Goal: Task Accomplishment & Management: Use online tool/utility

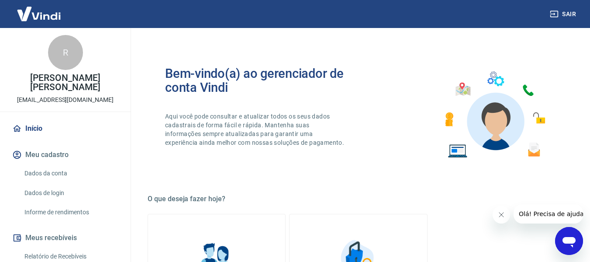
click at [503, 214] on icon "Fechar mensagem da empresa" at bounding box center [501, 214] width 7 height 7
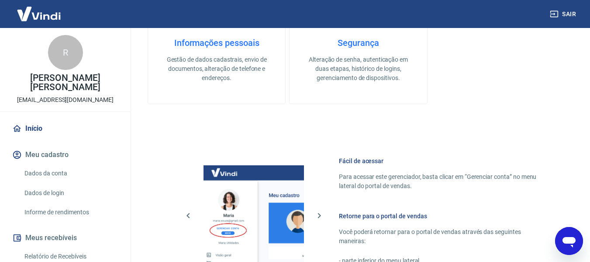
scroll to position [437, 0]
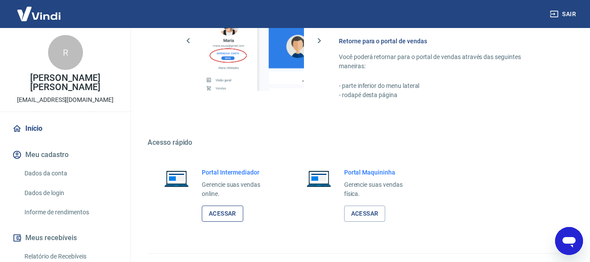
click at [225, 212] on link "Acessar" at bounding box center [223, 213] width 42 height 16
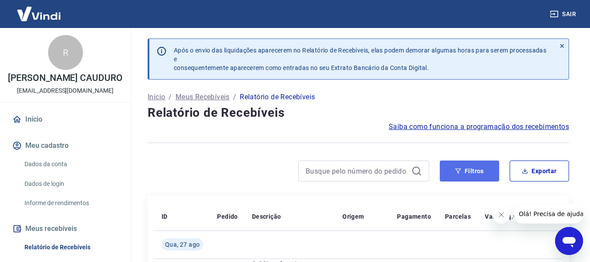
click at [478, 173] on button "Filtros" at bounding box center [469, 170] width 59 height 21
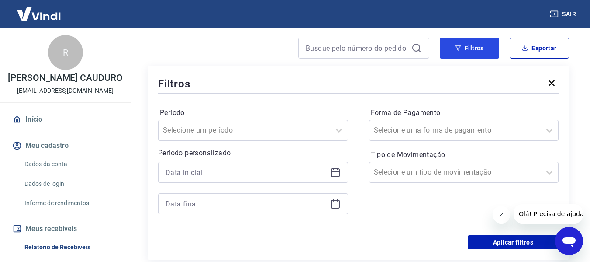
scroll to position [131, 0]
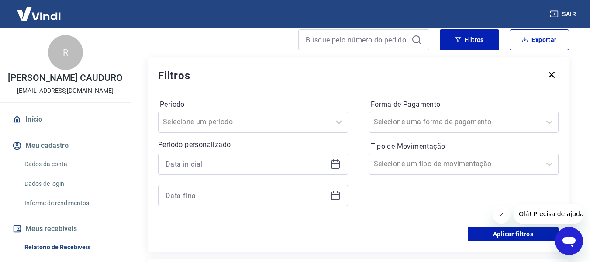
click at [338, 169] on div at bounding box center [253, 163] width 190 height 21
click at [332, 159] on icon at bounding box center [335, 164] width 10 height 10
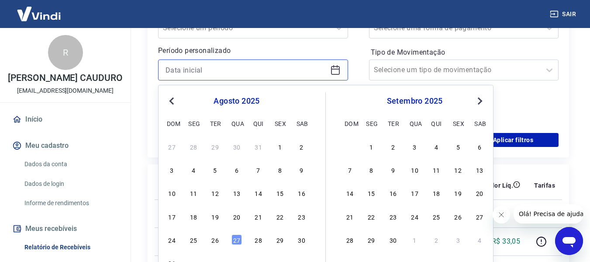
scroll to position [262, 0]
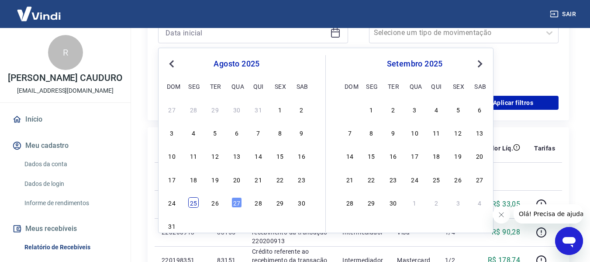
click at [197, 204] on div "25" at bounding box center [193, 202] width 10 height 10
type input "25/08/2025"
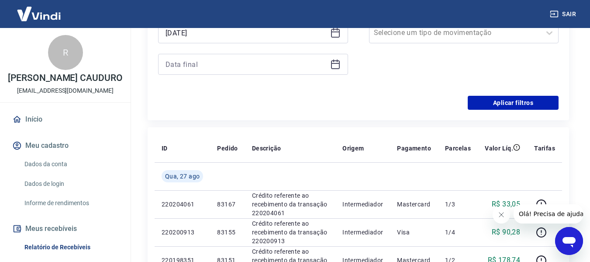
click at [336, 63] on icon at bounding box center [335, 63] width 9 height 1
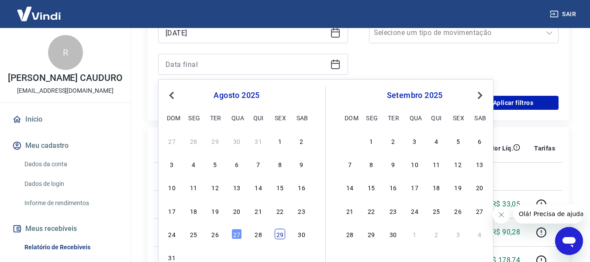
click at [278, 233] on div "29" at bounding box center [280, 233] width 10 height 10
type input "29/08/2025"
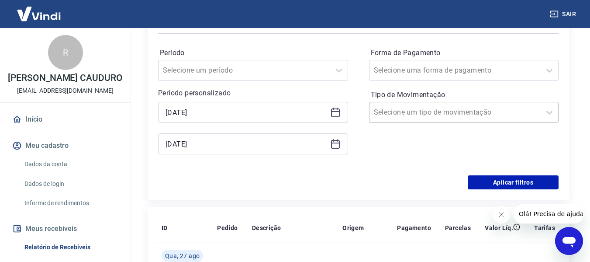
scroll to position [175, 0]
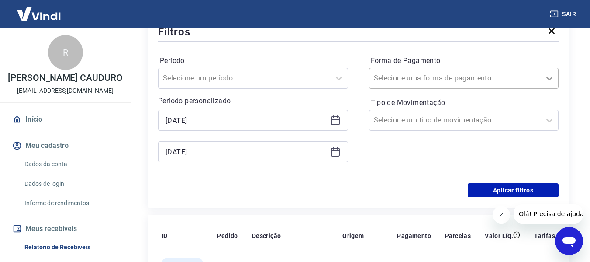
click at [548, 78] on icon at bounding box center [549, 78] width 6 height 3
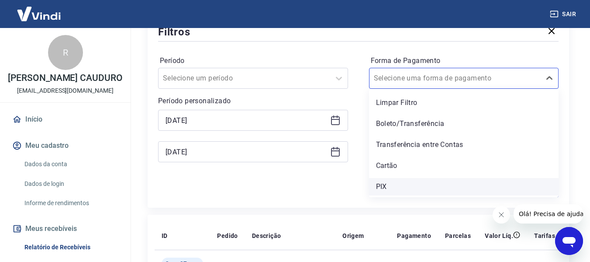
click at [410, 183] on div "PIX" at bounding box center [464, 186] width 190 height 17
click at [500, 214] on icon "Fechar mensagem da empresa" at bounding box center [501, 214] width 7 height 7
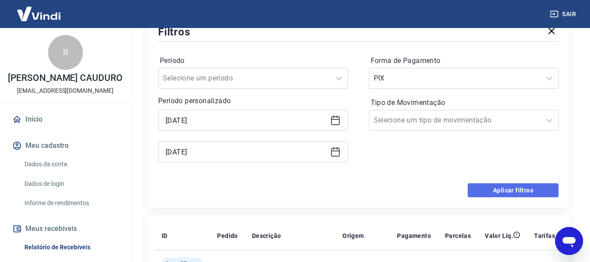
click at [498, 194] on button "Aplicar filtros" at bounding box center [513, 190] width 91 height 14
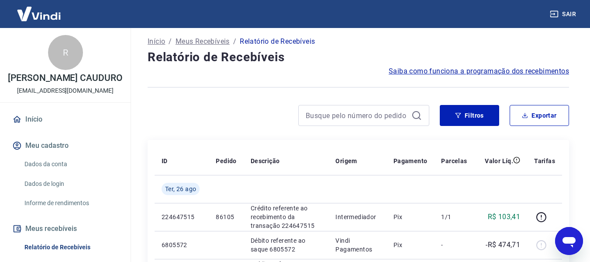
scroll to position [44, 0]
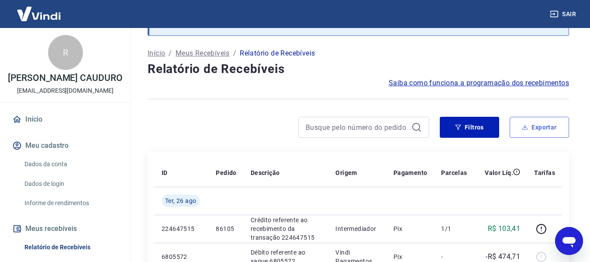
click at [531, 128] on button "Exportar" at bounding box center [539, 127] width 59 height 21
type input "25/08/2025"
type input "29/08/2025"
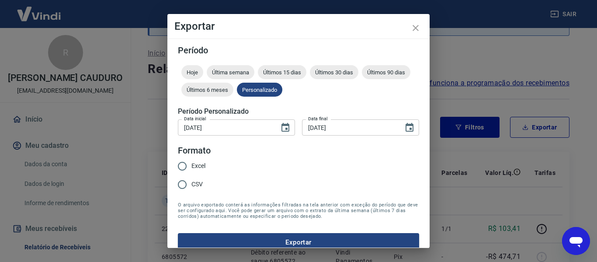
click at [197, 162] on span "Excel" at bounding box center [198, 165] width 14 height 9
click at [191, 162] on input "Excel" at bounding box center [182, 166] width 18 height 18
radio input "true"
click at [304, 239] on button "Exportar" at bounding box center [298, 242] width 241 height 18
